Goal: Transaction & Acquisition: Book appointment/travel/reservation

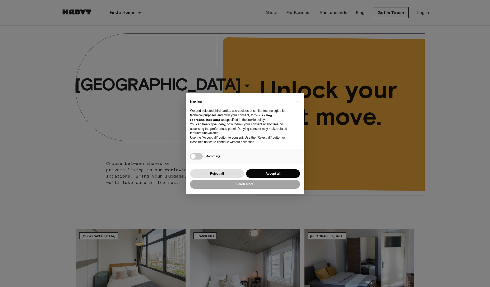
click at [286, 169] on div "Reject all Accept all" at bounding box center [245, 173] width 110 height 11
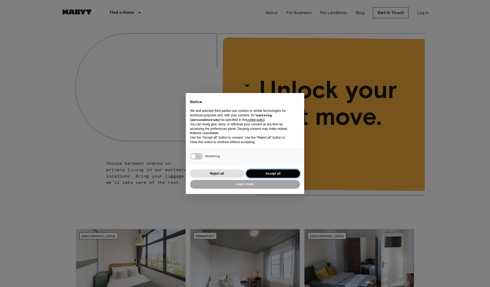
click at [275, 171] on button "Accept all" at bounding box center [273, 173] width 54 height 9
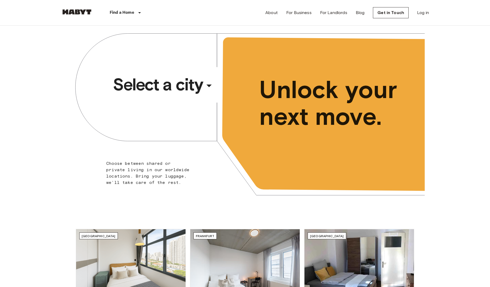
click at [209, 82] on icon "button" at bounding box center [209, 85] width 13 height 13
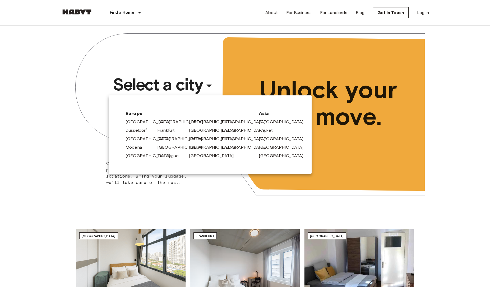
click at [162, 123] on link "[GEOGRAPHIC_DATA]" at bounding box center [183, 122] width 50 height 6
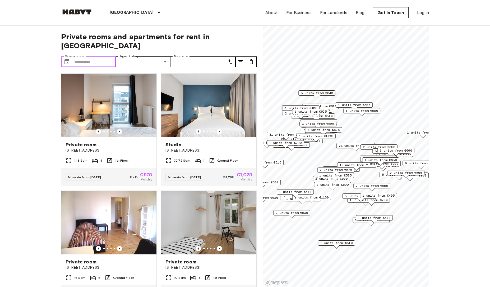
click at [108, 56] on input "Move-in date" at bounding box center [95, 61] width 42 height 11
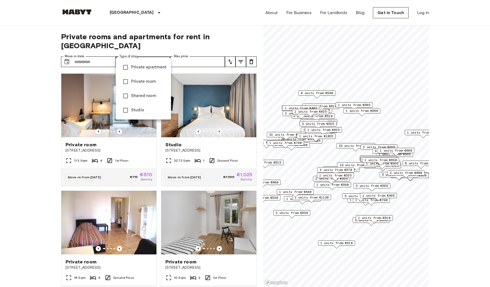
click at [169, 49] on div at bounding box center [245, 143] width 490 height 287
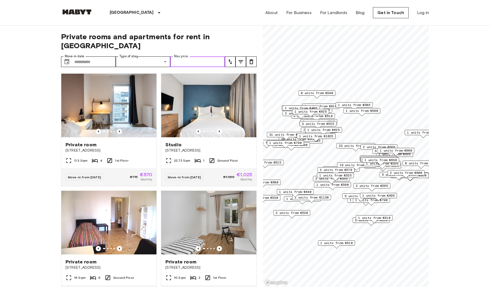
click at [191, 56] on input "Max price" at bounding box center [197, 61] width 55 height 11
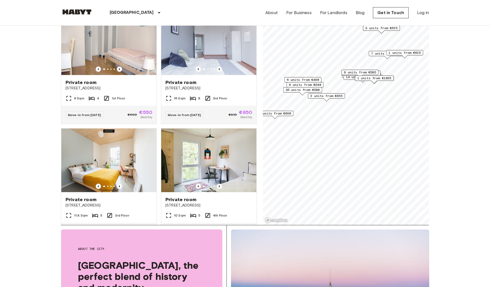
scroll to position [37, 0]
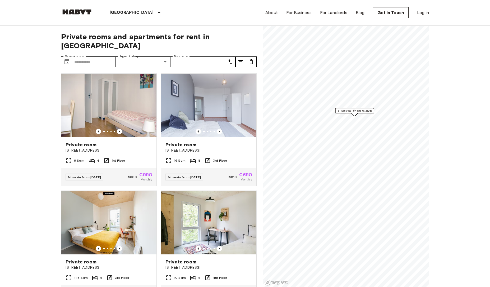
scroll to position [37, 0]
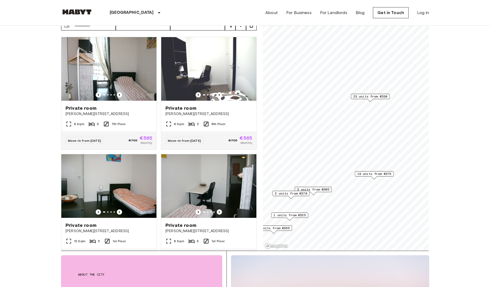
click at [373, 98] on span "23 units from €530" at bounding box center [371, 96] width 34 height 5
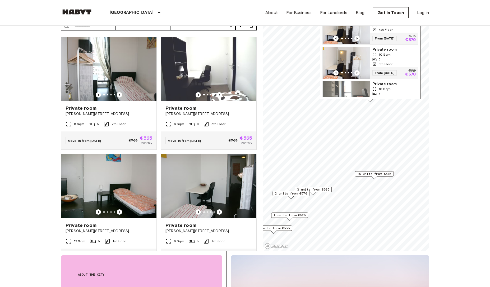
scroll to position [357, 0]
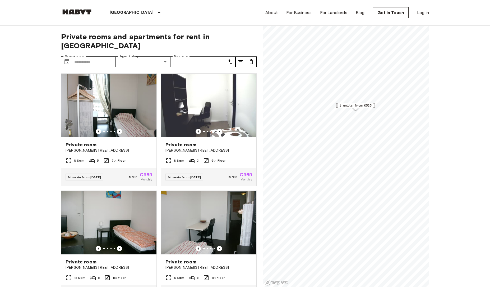
scroll to position [37, 0]
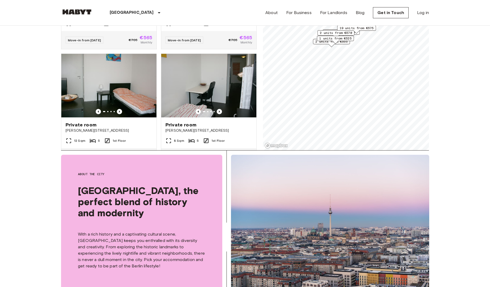
scroll to position [0, 0]
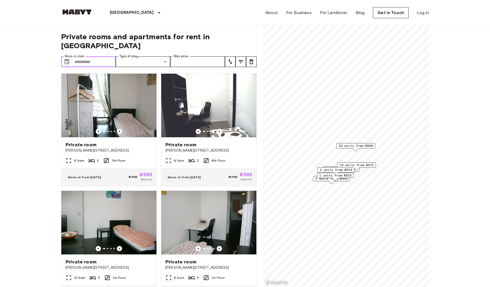
click at [102, 56] on input "Move-in date" at bounding box center [95, 61] width 42 height 11
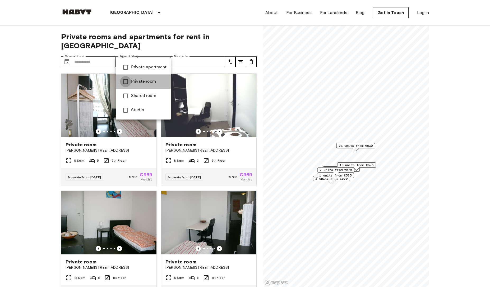
type input "**********"
click at [205, 31] on div at bounding box center [245, 143] width 490 height 287
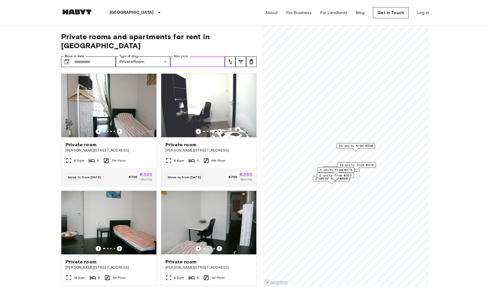
click at [213, 56] on input "Max price" at bounding box center [197, 61] width 55 height 11
type input "***"
click at [232, 58] on icon "tune" at bounding box center [230, 61] width 6 height 6
click at [260, 72] on li "Lowest price" at bounding box center [251, 72] width 53 height 10
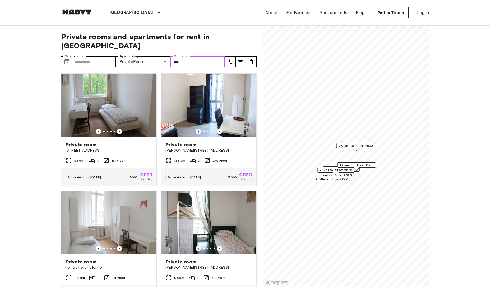
click at [190, 56] on input "***" at bounding box center [197, 61] width 55 height 11
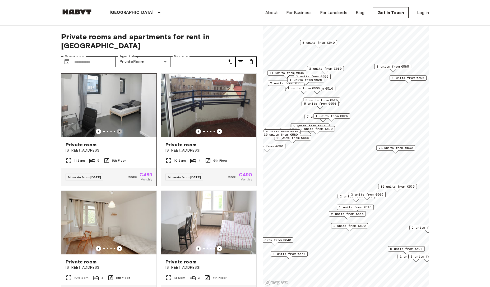
click at [119, 130] on icon "Previous image" at bounding box center [119, 131] width 1 height 2
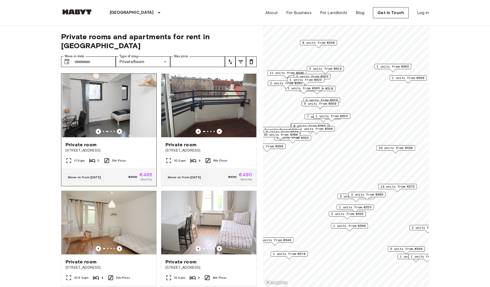
click at [119, 130] on icon "Previous image" at bounding box center [119, 131] width 1 height 2
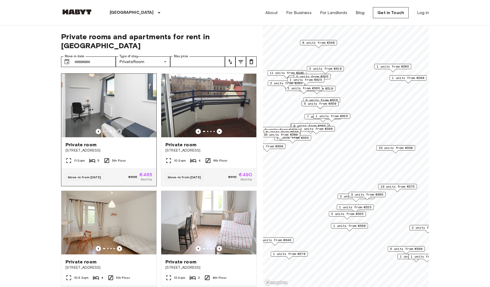
click at [119, 130] on icon "Previous image" at bounding box center [119, 131] width 1 height 2
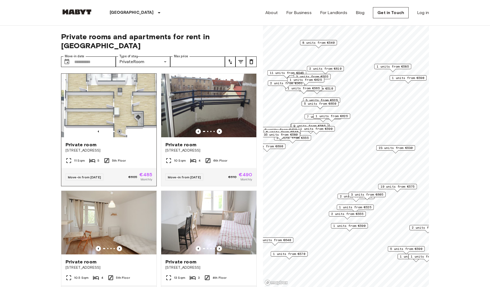
click at [119, 130] on icon "Previous image" at bounding box center [119, 131] width 1 height 2
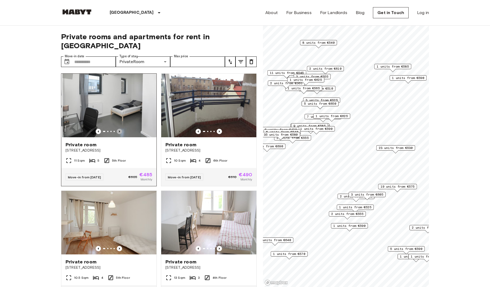
click at [119, 130] on icon "Previous image" at bounding box center [119, 131] width 1 height 2
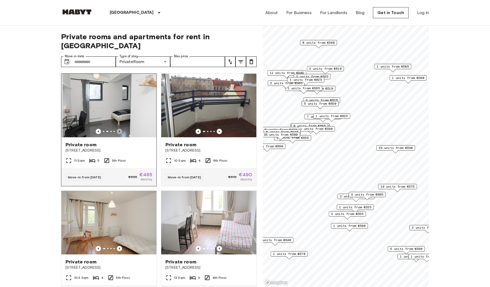
click at [119, 130] on icon "Previous image" at bounding box center [119, 131] width 1 height 2
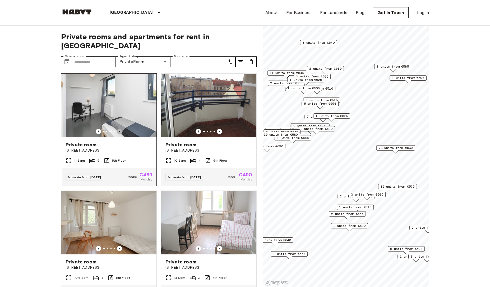
click at [119, 130] on icon "Previous image" at bounding box center [119, 131] width 1 height 2
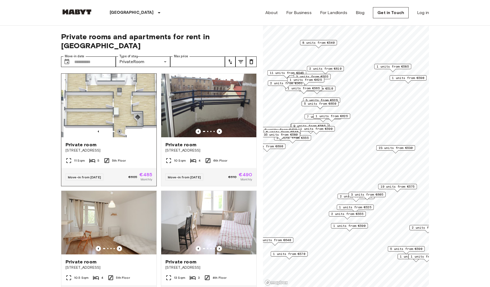
click at [119, 130] on icon "Previous image" at bounding box center [119, 131] width 1 height 2
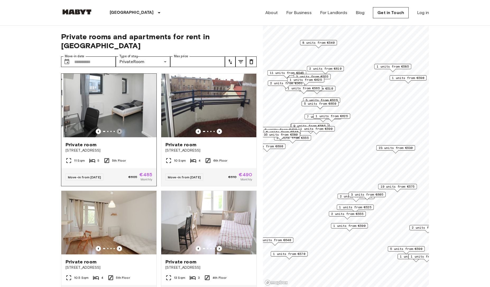
click at [119, 130] on icon "Previous image" at bounding box center [119, 131] width 1 height 2
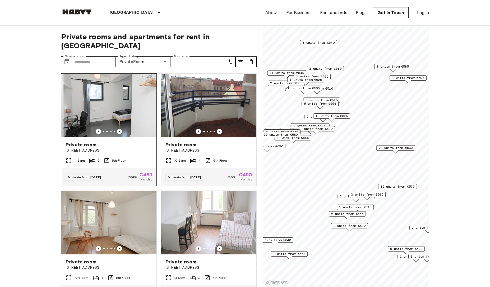
click at [119, 130] on icon "Previous image" at bounding box center [119, 131] width 1 height 2
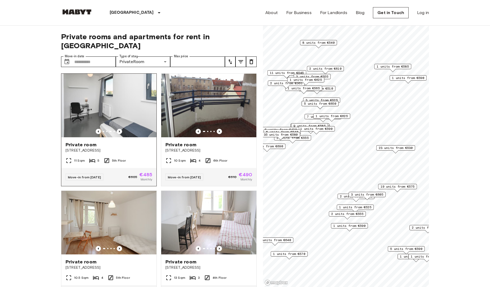
click at [128, 100] on img at bounding box center [108, 105] width 95 height 63
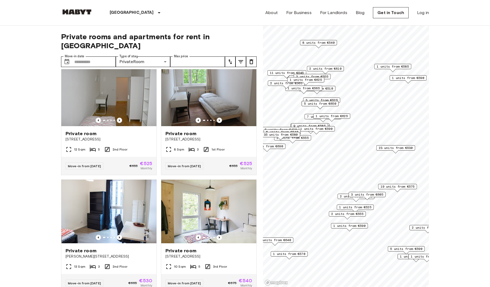
scroll to position [271, 0]
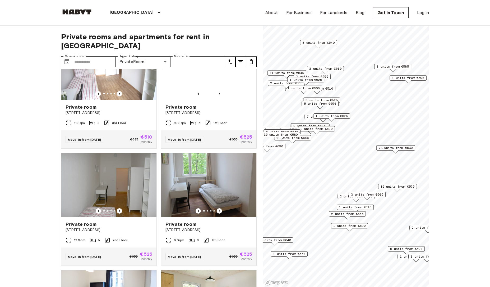
drag, startPoint x: 129, startPoint y: 152, endPoint x: 33, endPoint y: 168, distance: 97.6
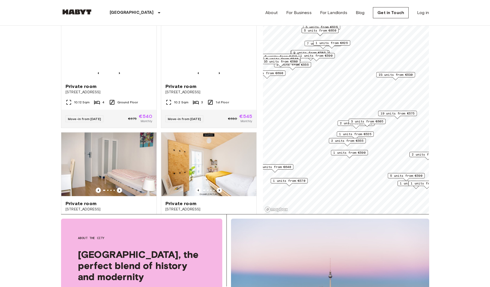
scroll to position [663, 0]
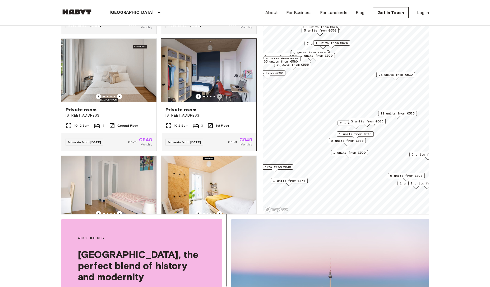
click at [221, 94] on icon "Previous image" at bounding box center [219, 96] width 5 height 5
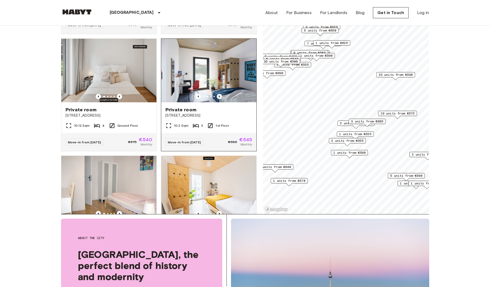
click at [221, 94] on icon "Previous image" at bounding box center [219, 96] width 5 height 5
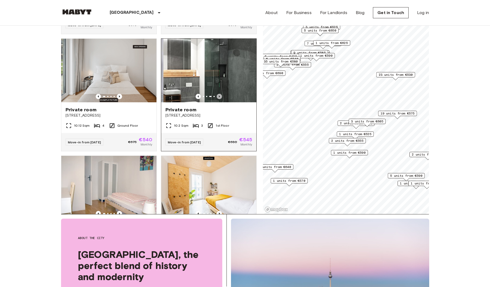
click at [221, 94] on icon "Previous image" at bounding box center [219, 96] width 5 height 5
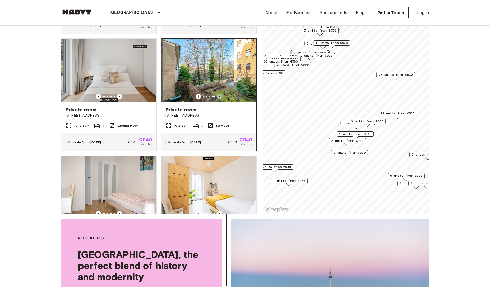
click at [221, 94] on icon "Previous image" at bounding box center [219, 96] width 5 height 5
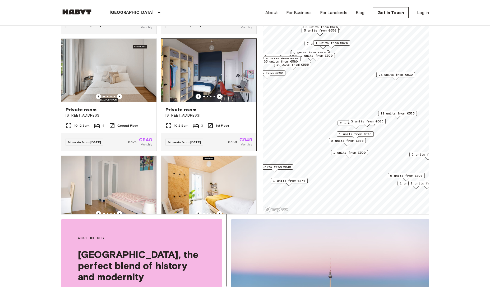
click at [221, 94] on icon "Previous image" at bounding box center [219, 96] width 5 height 5
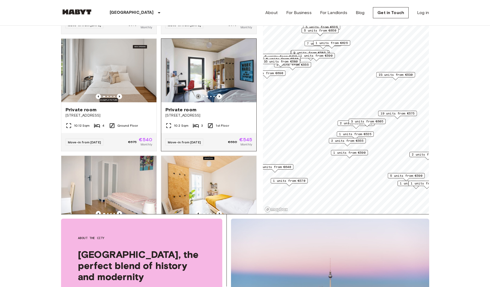
click at [198, 94] on icon "Previous image" at bounding box center [198, 96] width 5 height 5
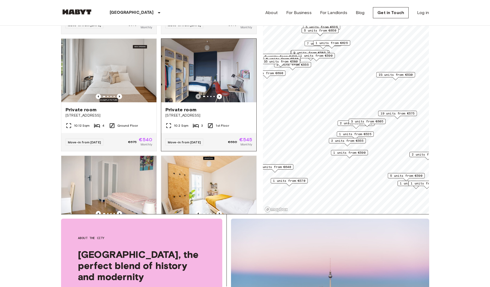
click at [198, 94] on icon "Previous image" at bounding box center [198, 96] width 5 height 5
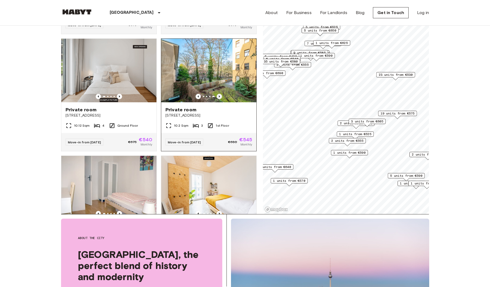
click at [221, 94] on icon "Previous image" at bounding box center [219, 96] width 5 height 5
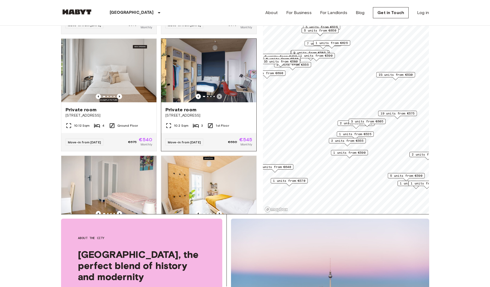
click at [221, 94] on icon "Previous image" at bounding box center [219, 96] width 5 height 5
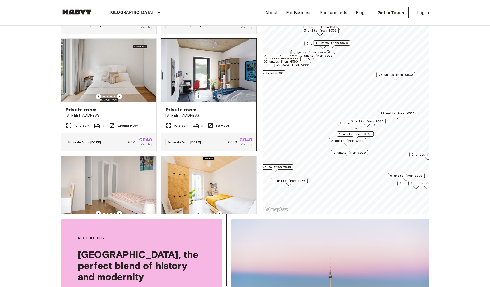
click at [221, 94] on icon "Previous image" at bounding box center [219, 96] width 5 height 5
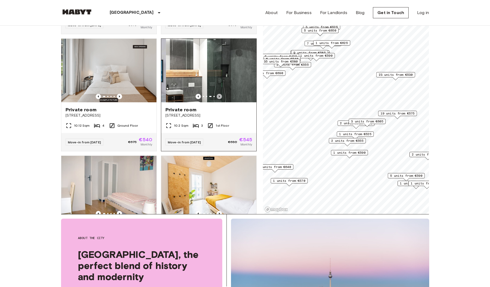
click at [221, 94] on icon "Previous image" at bounding box center [219, 96] width 5 height 5
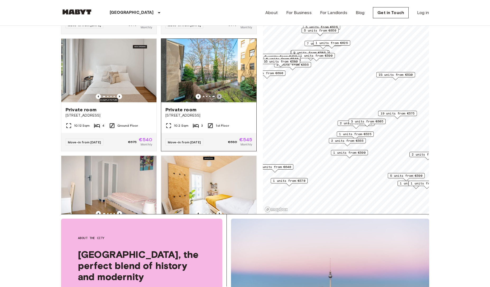
click at [221, 94] on icon "Previous image" at bounding box center [219, 96] width 5 height 5
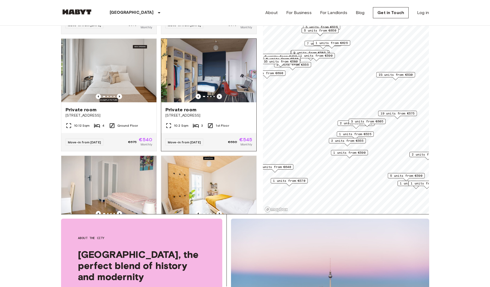
click at [221, 94] on icon "Previous image" at bounding box center [219, 96] width 5 height 5
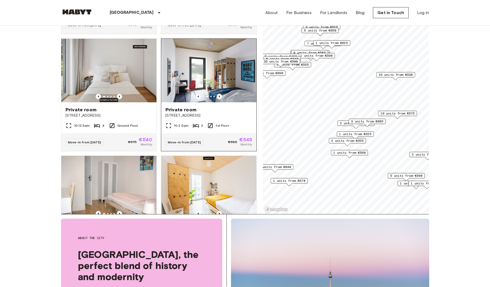
click at [234, 75] on img at bounding box center [210, 70] width 95 height 63
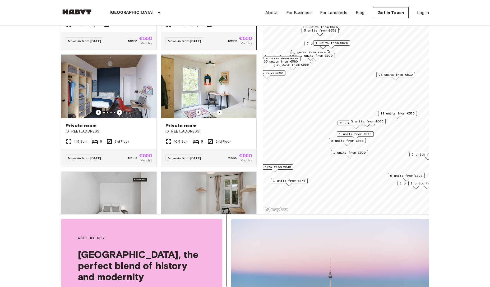
scroll to position [905, 0]
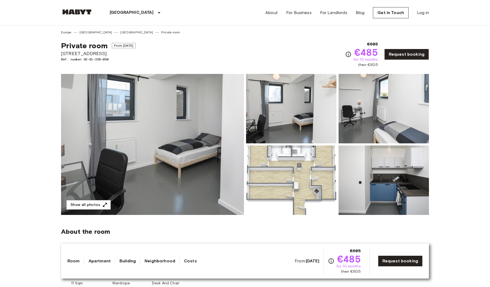
click at [379, 178] on img at bounding box center [384, 179] width 90 height 69
click at [363, 62] on span "for 10 months" at bounding box center [366, 59] width 24 height 5
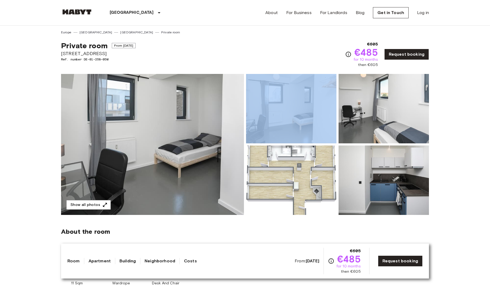
drag, startPoint x: 363, startPoint y: 62, endPoint x: 379, endPoint y: 72, distance: 18.4
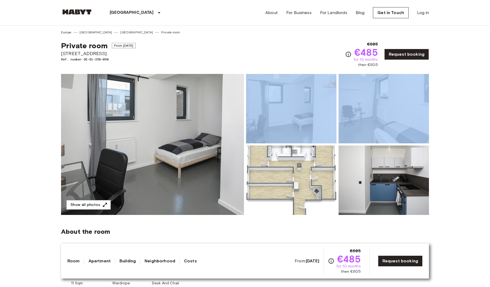
click at [379, 72] on div at bounding box center [383, 107] width 93 height 71
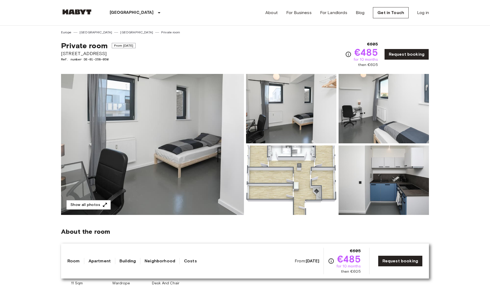
click at [88, 60] on span "Ref. number DE-01-258-05M" at bounding box center [98, 59] width 75 height 5
drag, startPoint x: 88, startPoint y: 60, endPoint x: 115, endPoint y: 57, distance: 27.1
click at [115, 57] on span "Ref. number DE-01-258-05M" at bounding box center [98, 59] width 75 height 5
drag, startPoint x: 115, startPoint y: 57, endPoint x: 84, endPoint y: 59, distance: 31.0
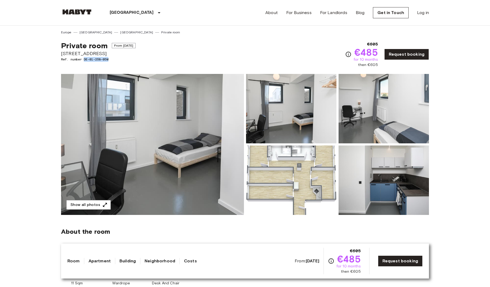
click at [84, 59] on span "Ref. number DE-01-258-05M" at bounding box center [98, 59] width 75 height 5
click at [87, 55] on span "[STREET_ADDRESS]" at bounding box center [98, 53] width 75 height 7
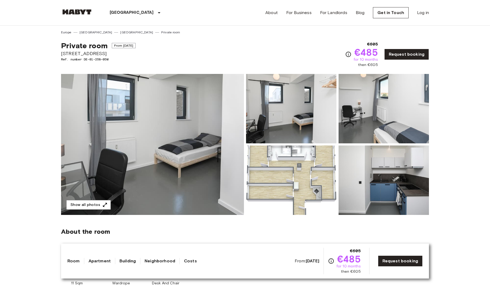
click at [134, 55] on span "[STREET_ADDRESS]" at bounding box center [98, 53] width 75 height 7
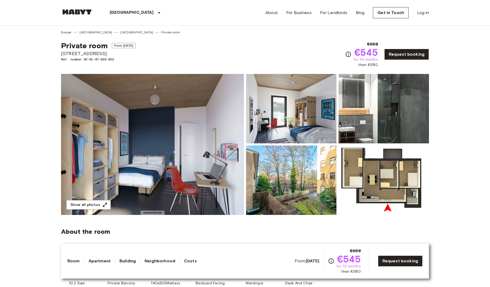
click at [101, 60] on span "Ref. number DE-01-07-020-02Q" at bounding box center [98, 59] width 75 height 5
click at [202, 70] on div "Show all photos" at bounding box center [244, 139] width 370 height 149
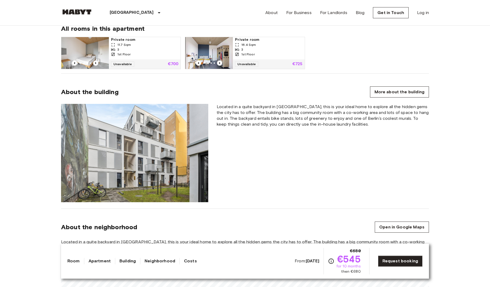
scroll to position [365, 0]
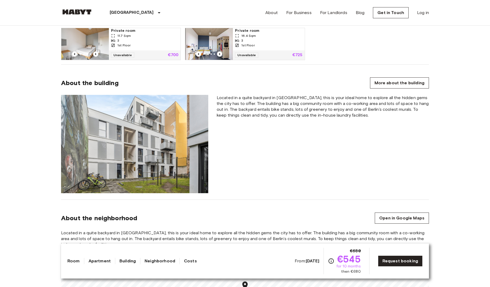
click at [308, 102] on span "Located in a quite backyard in [GEOGRAPHIC_DATA], this is your ideal home to ex…" at bounding box center [323, 106] width 212 height 23
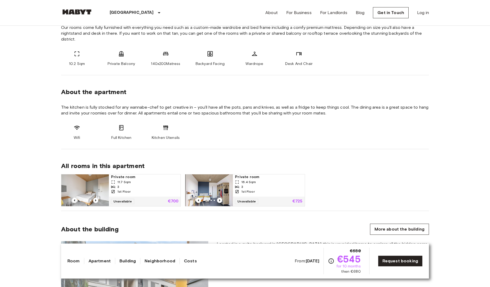
scroll to position [0, 0]
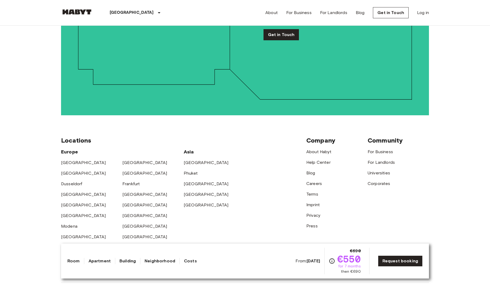
scroll to position [1351, 0]
